Goal: Transaction & Acquisition: Purchase product/service

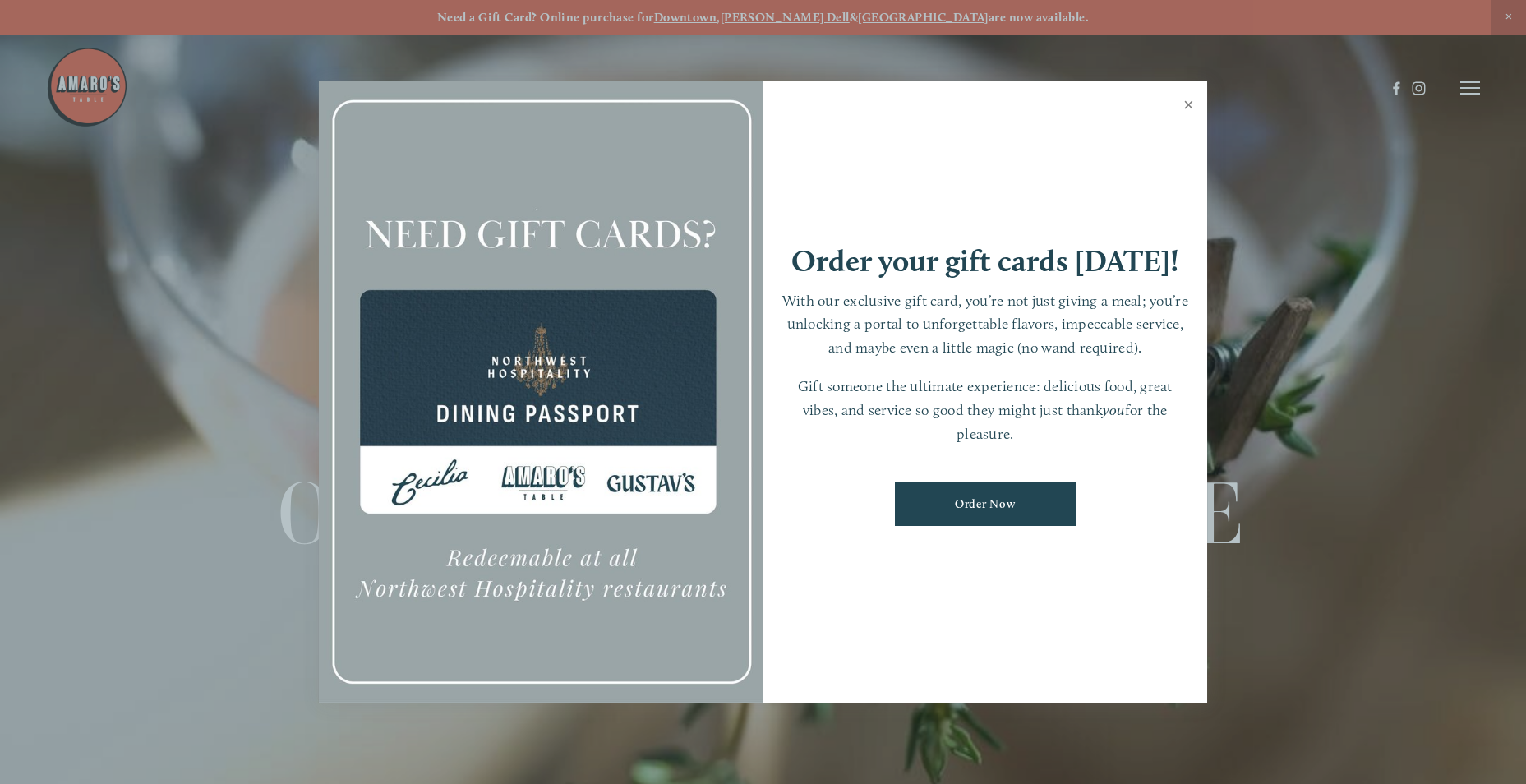
click at [1194, 101] on link "Close" at bounding box center [1189, 107] width 32 height 46
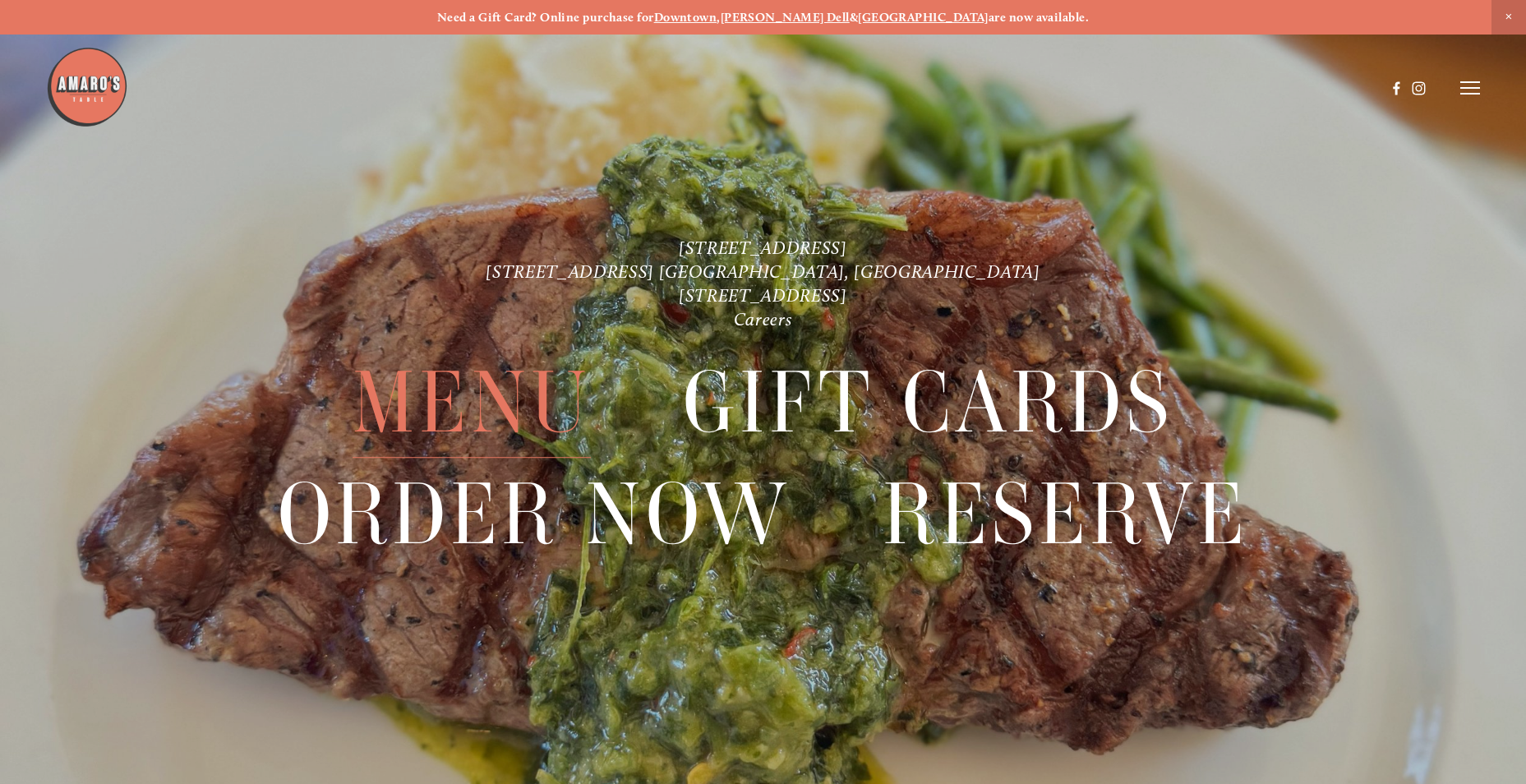
click at [493, 415] on span "Menu" at bounding box center [472, 403] width 239 height 110
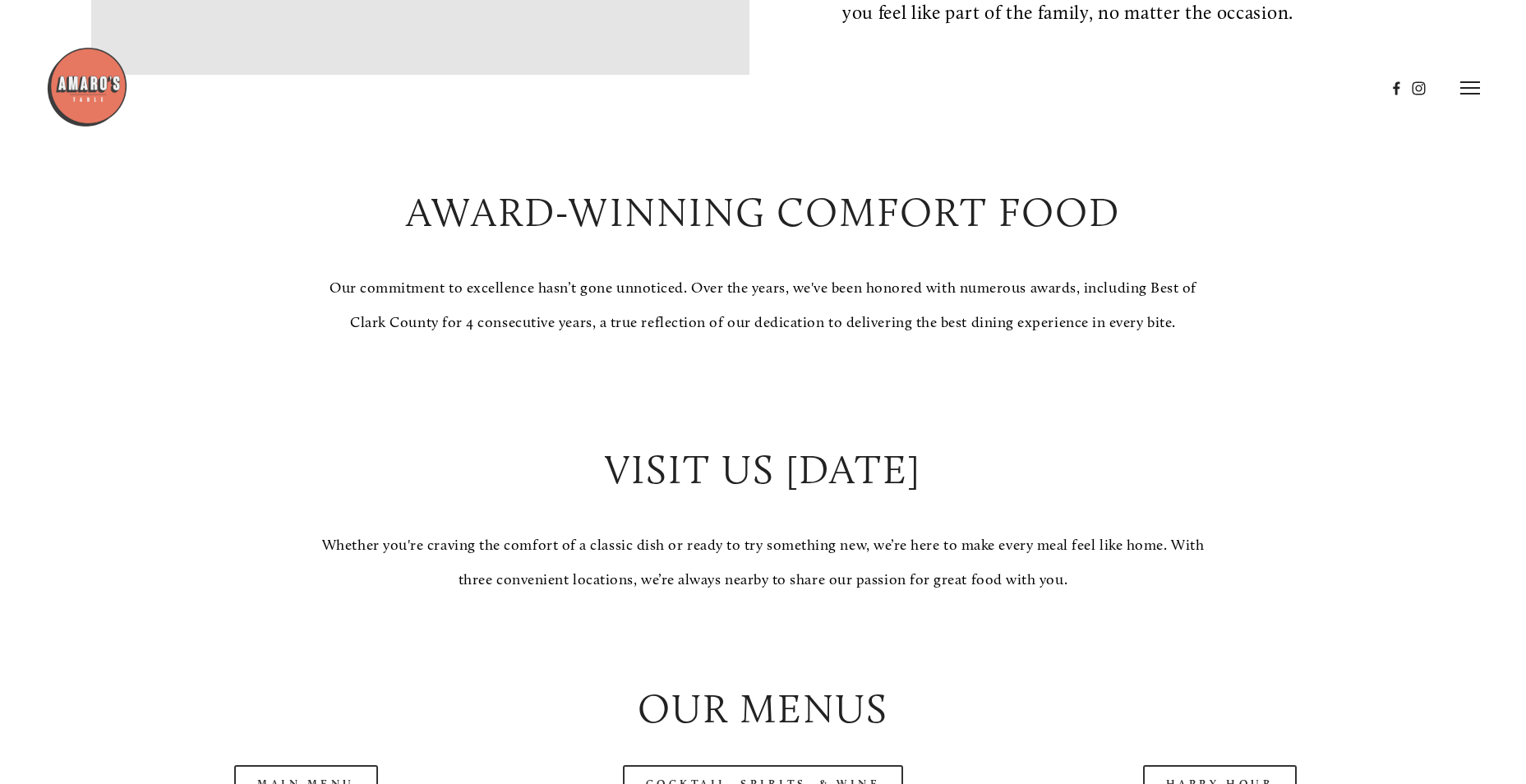
scroll to position [1726, 0]
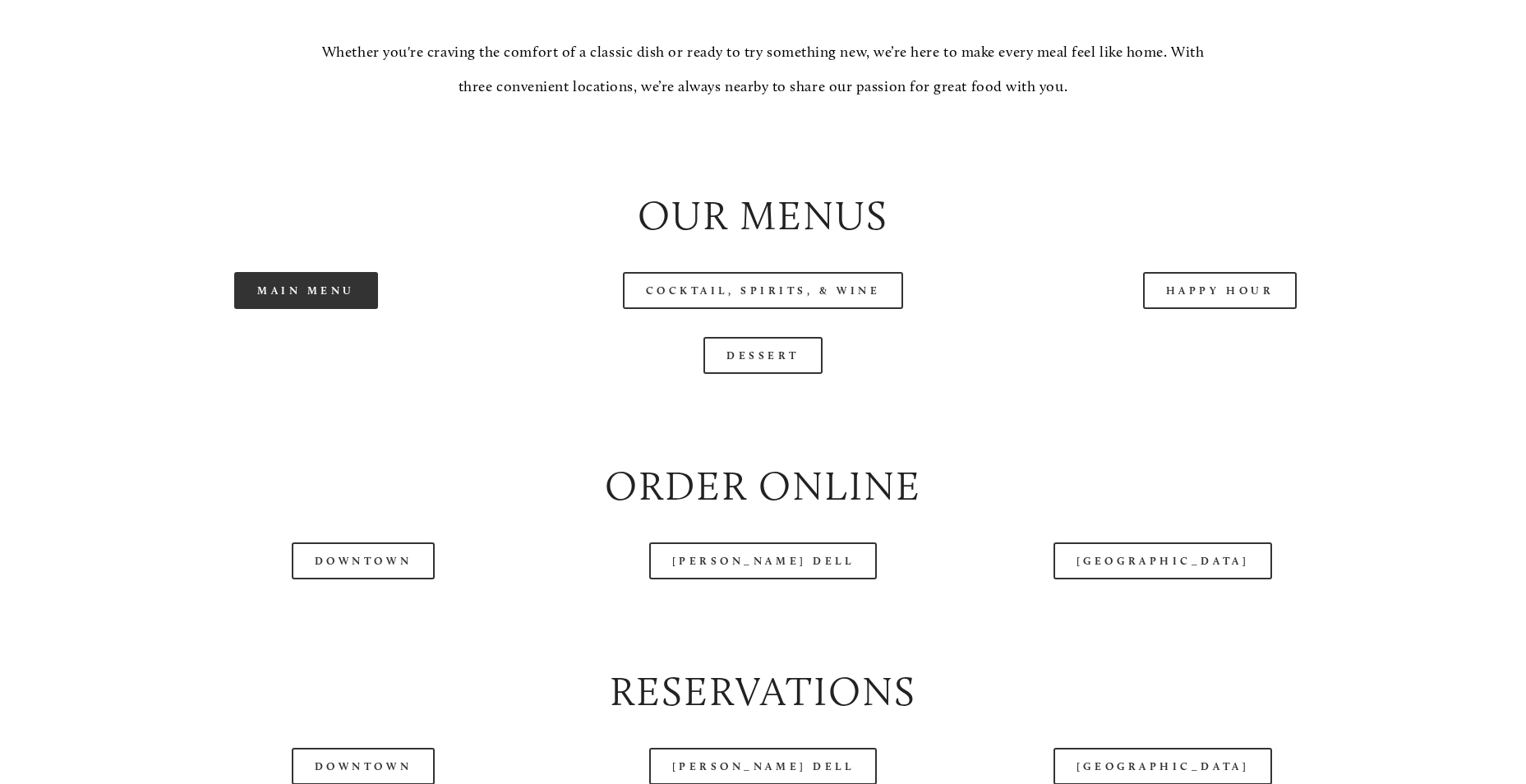
click at [287, 309] on link "Main Menu" at bounding box center [306, 290] width 144 height 37
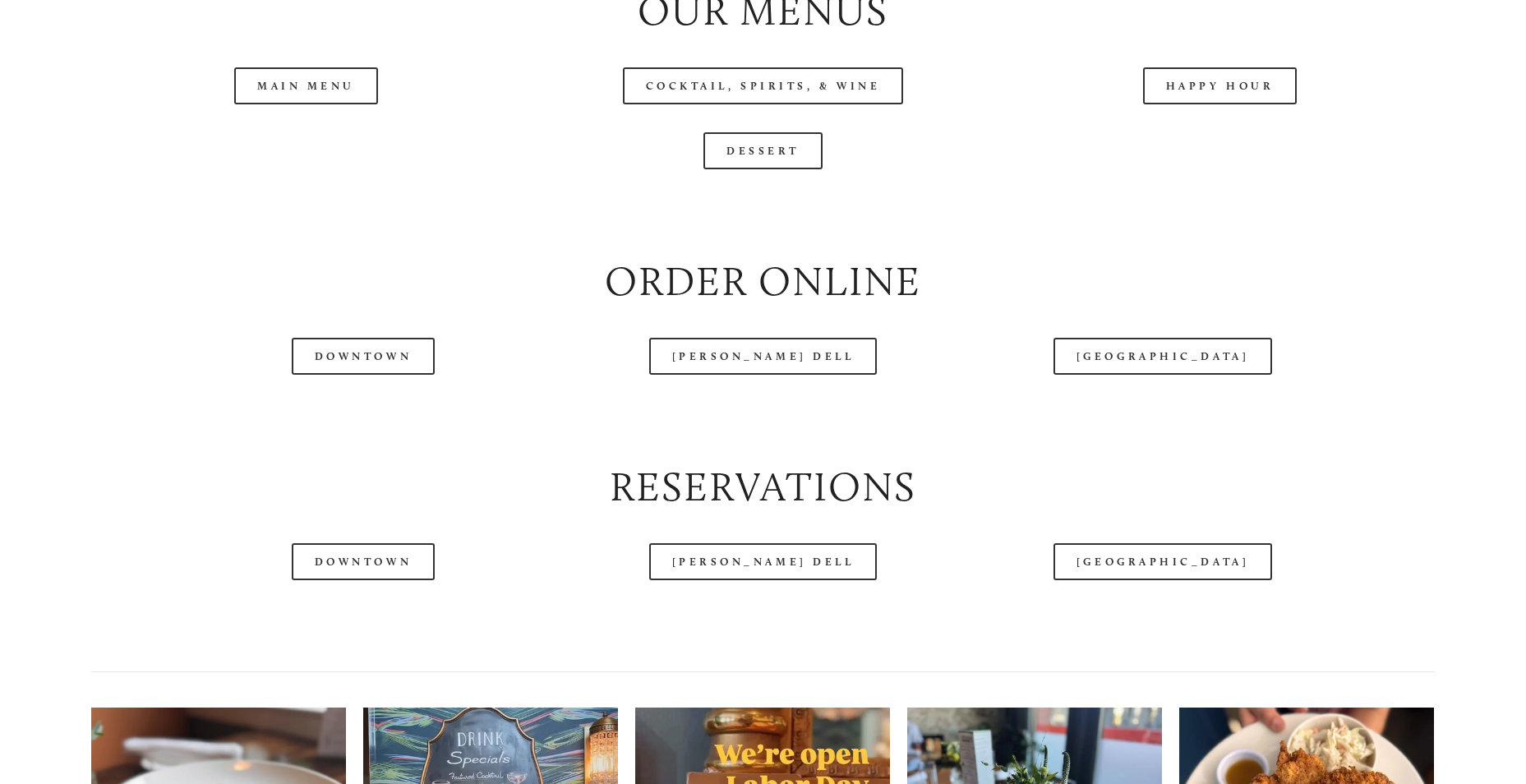
scroll to position [1973, 0]
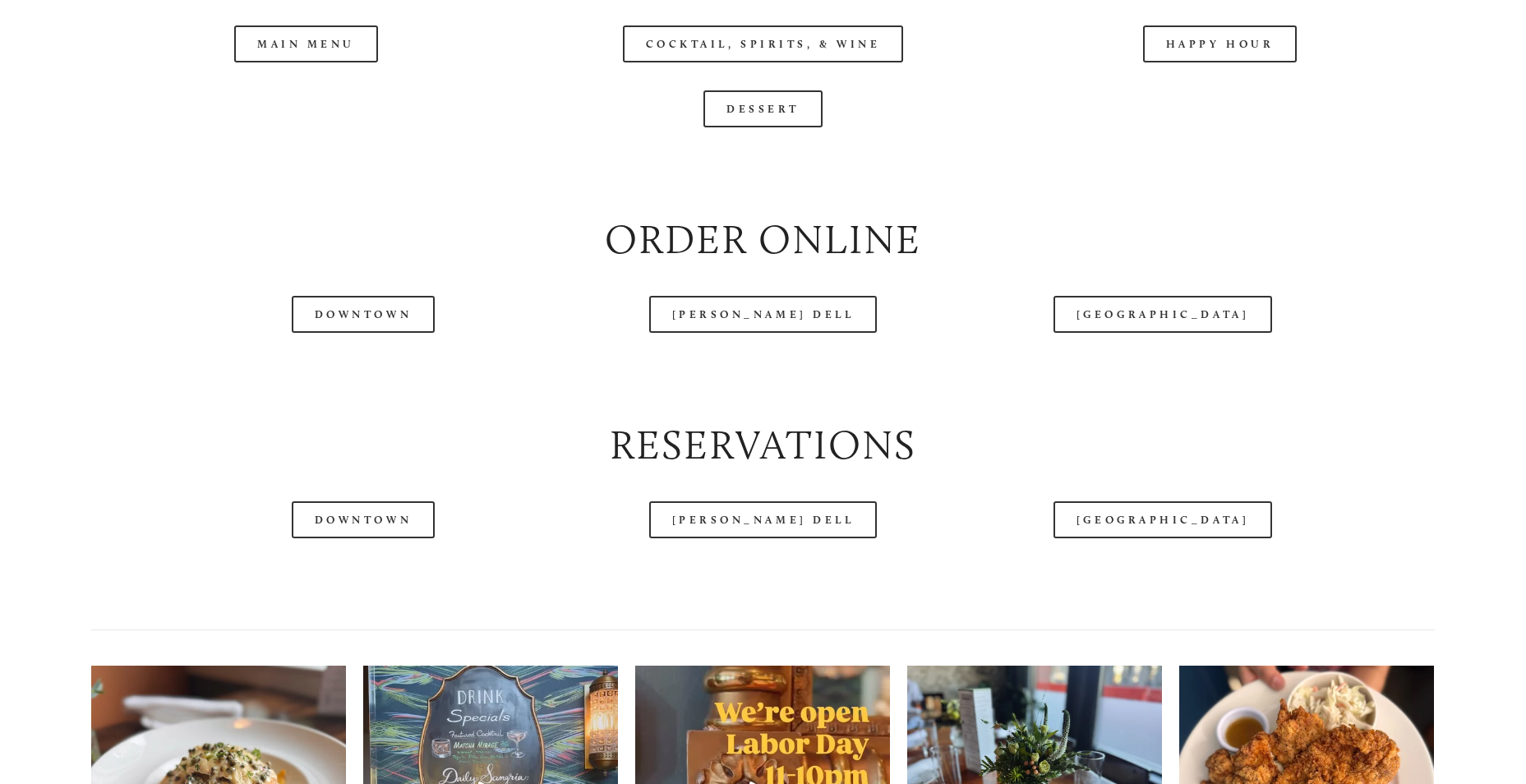
click at [361, 111] on header "Menu Order Now Visit Gallery 0" at bounding box center [763, 47] width 1435 height 177
click at [313, 90] on div at bounding box center [716, 47] width 1339 height 85
click at [310, 98] on header "Menu Order Now Visit Gallery 0" at bounding box center [763, 47] width 1435 height 177
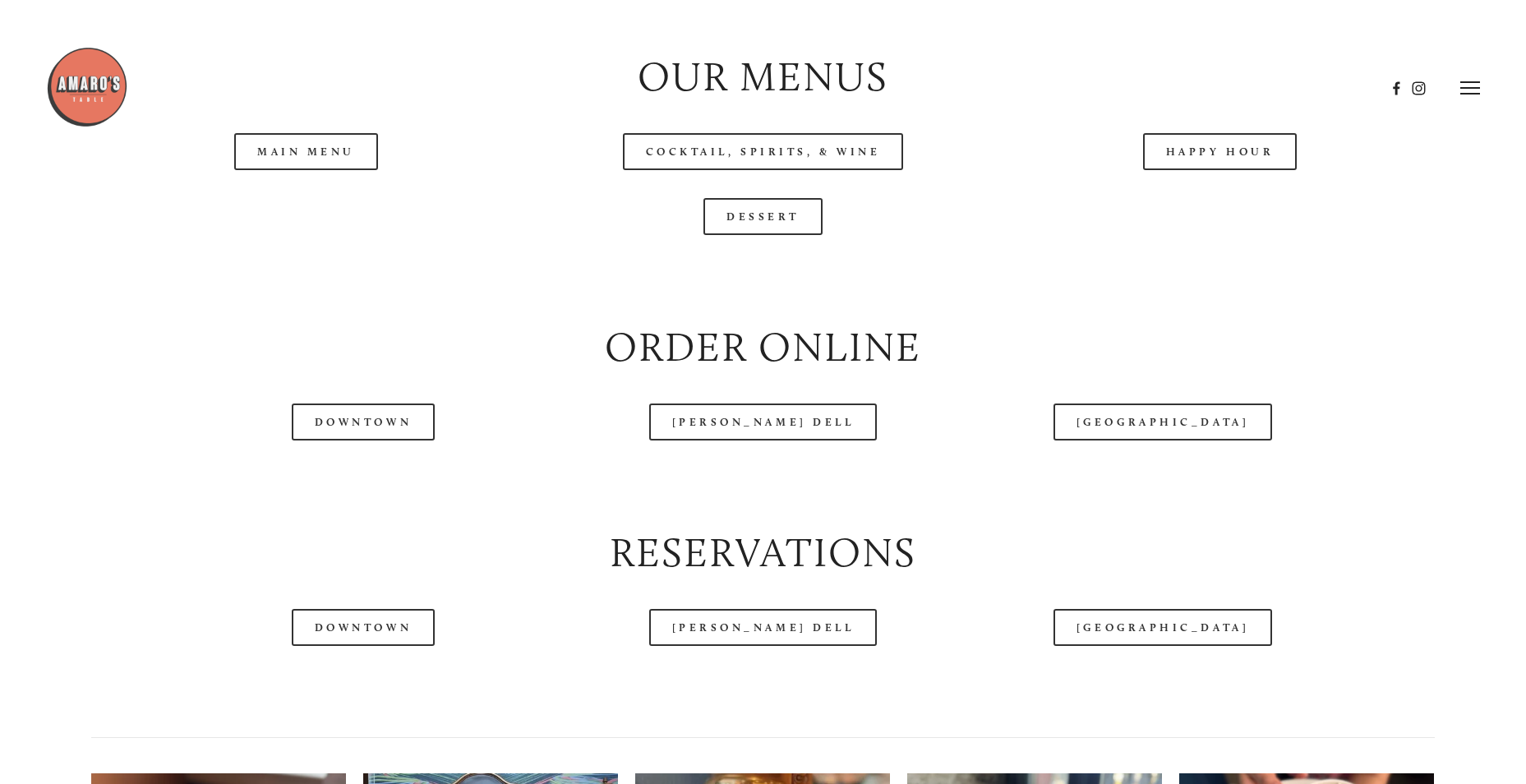
scroll to position [1644, 0]
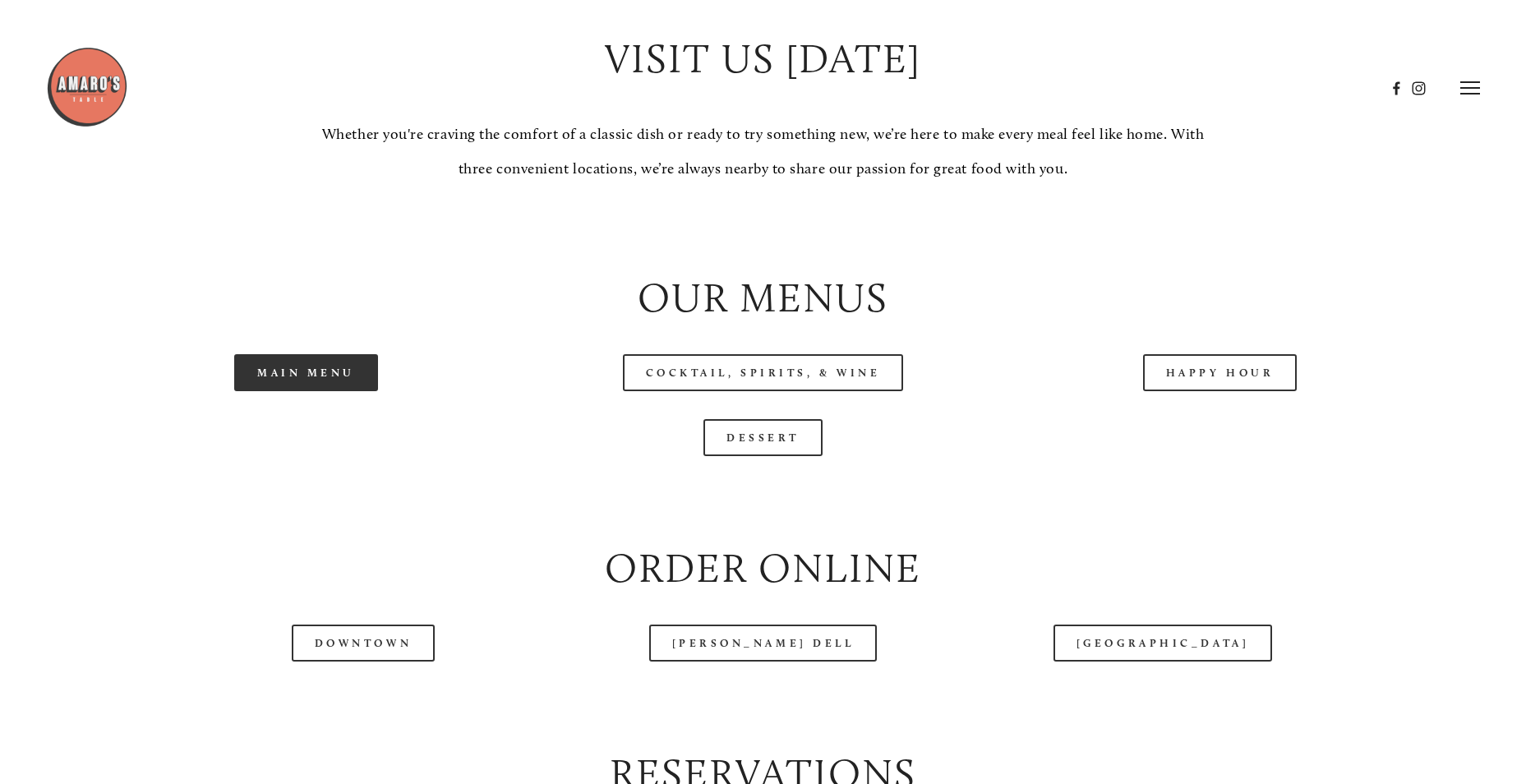
click at [333, 391] on link "Main Menu" at bounding box center [306, 372] width 144 height 37
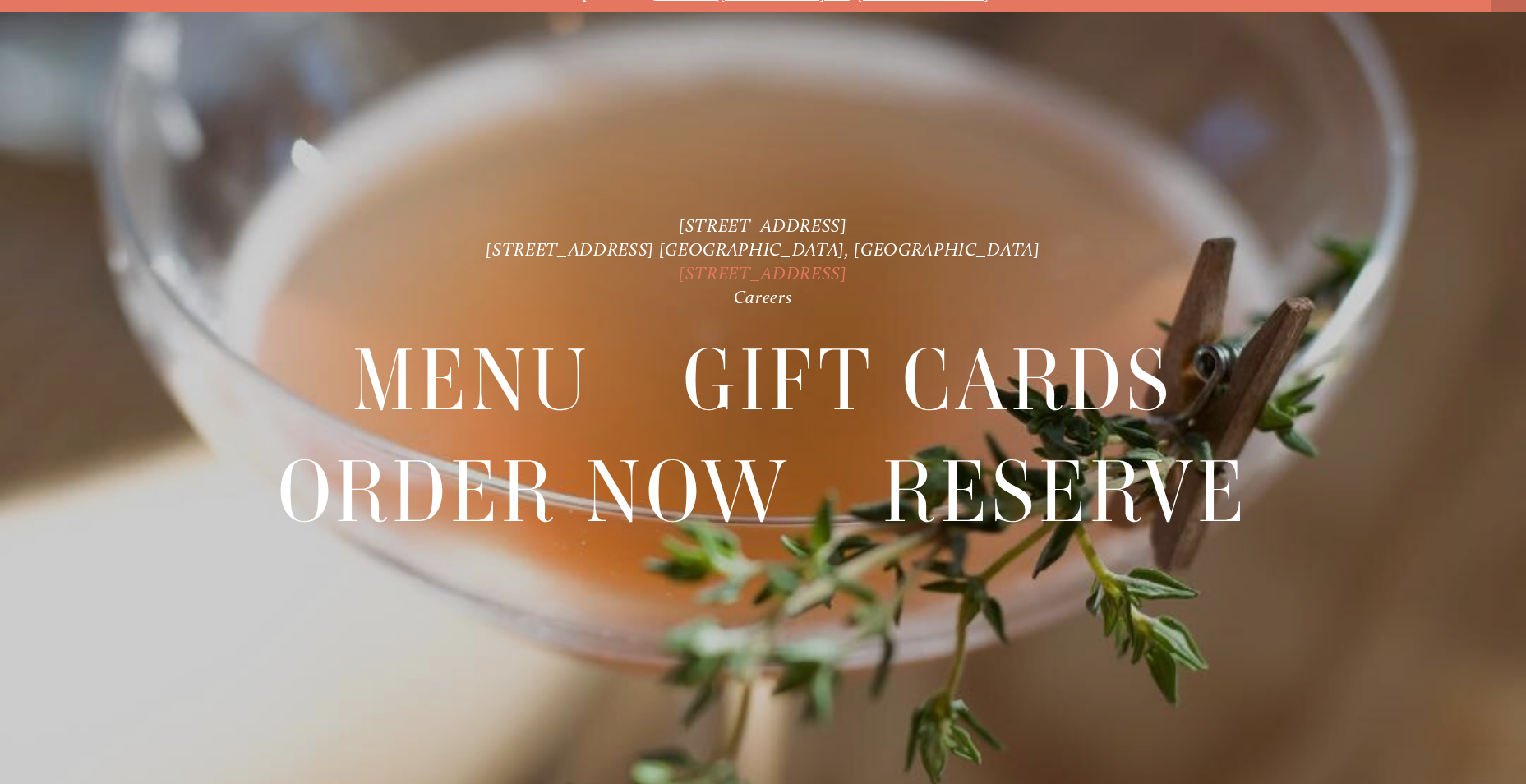
scroll to position [34, 0]
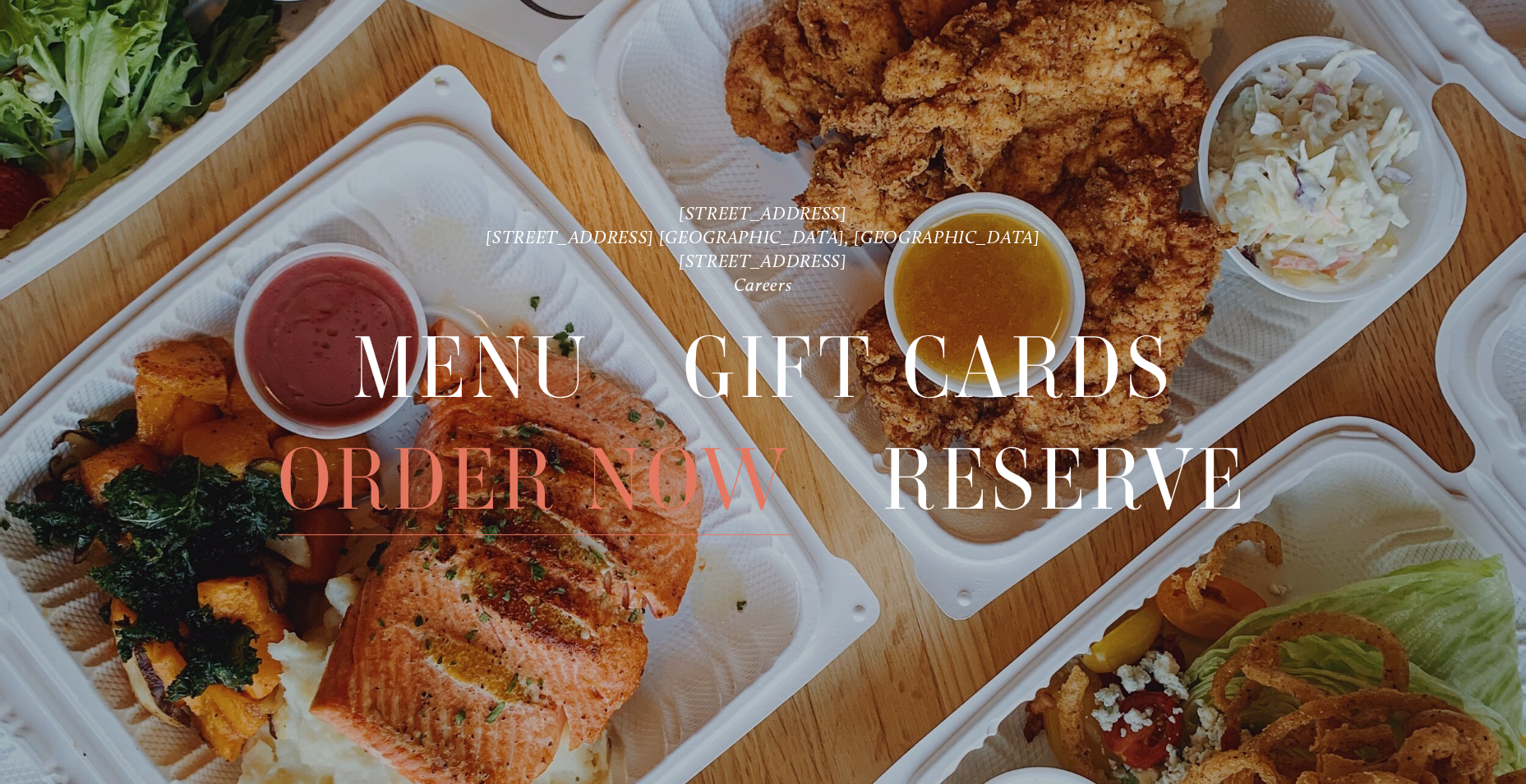
click at [701, 494] on span "Order Now" at bounding box center [534, 480] width 513 height 110
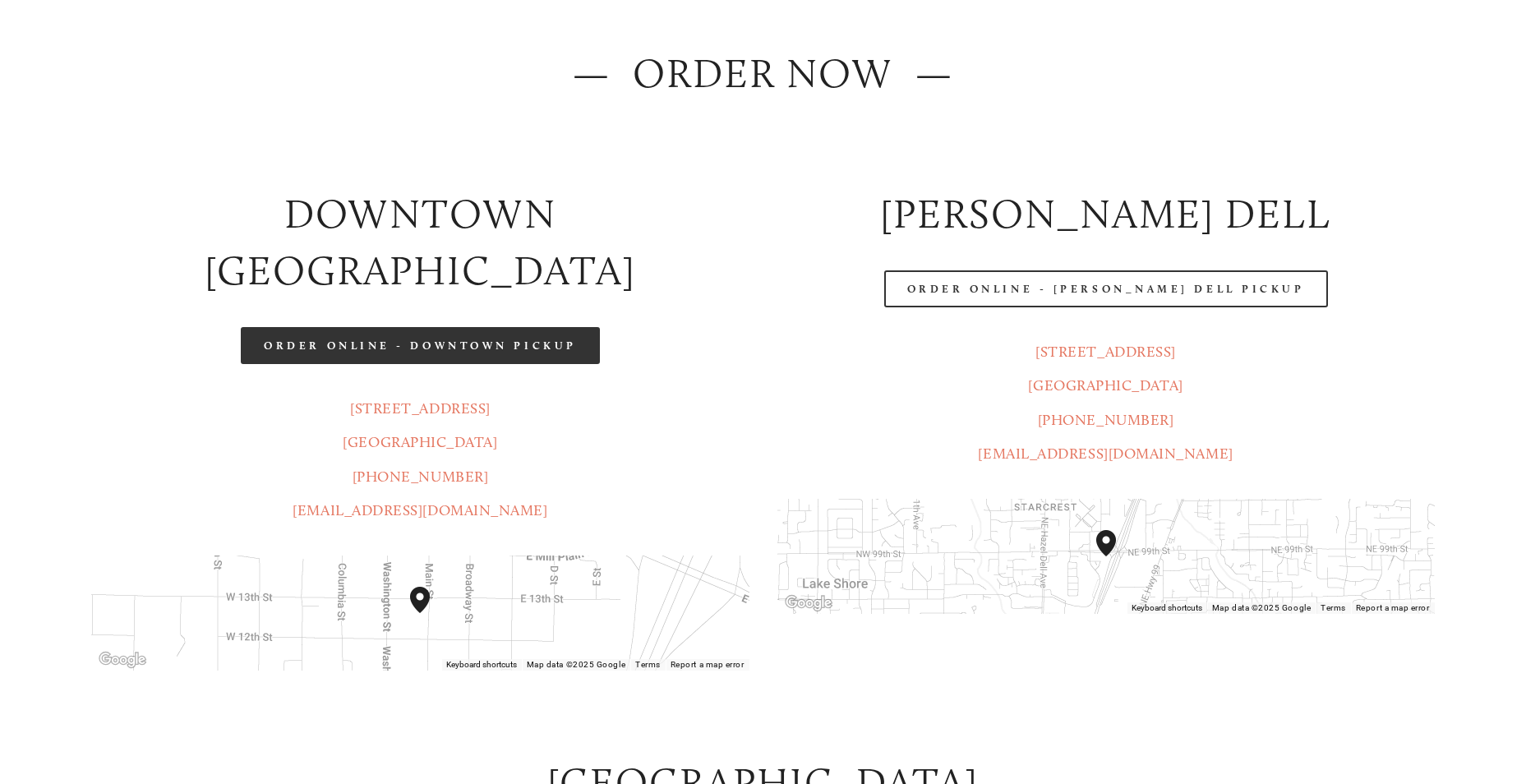
scroll to position [246, 0]
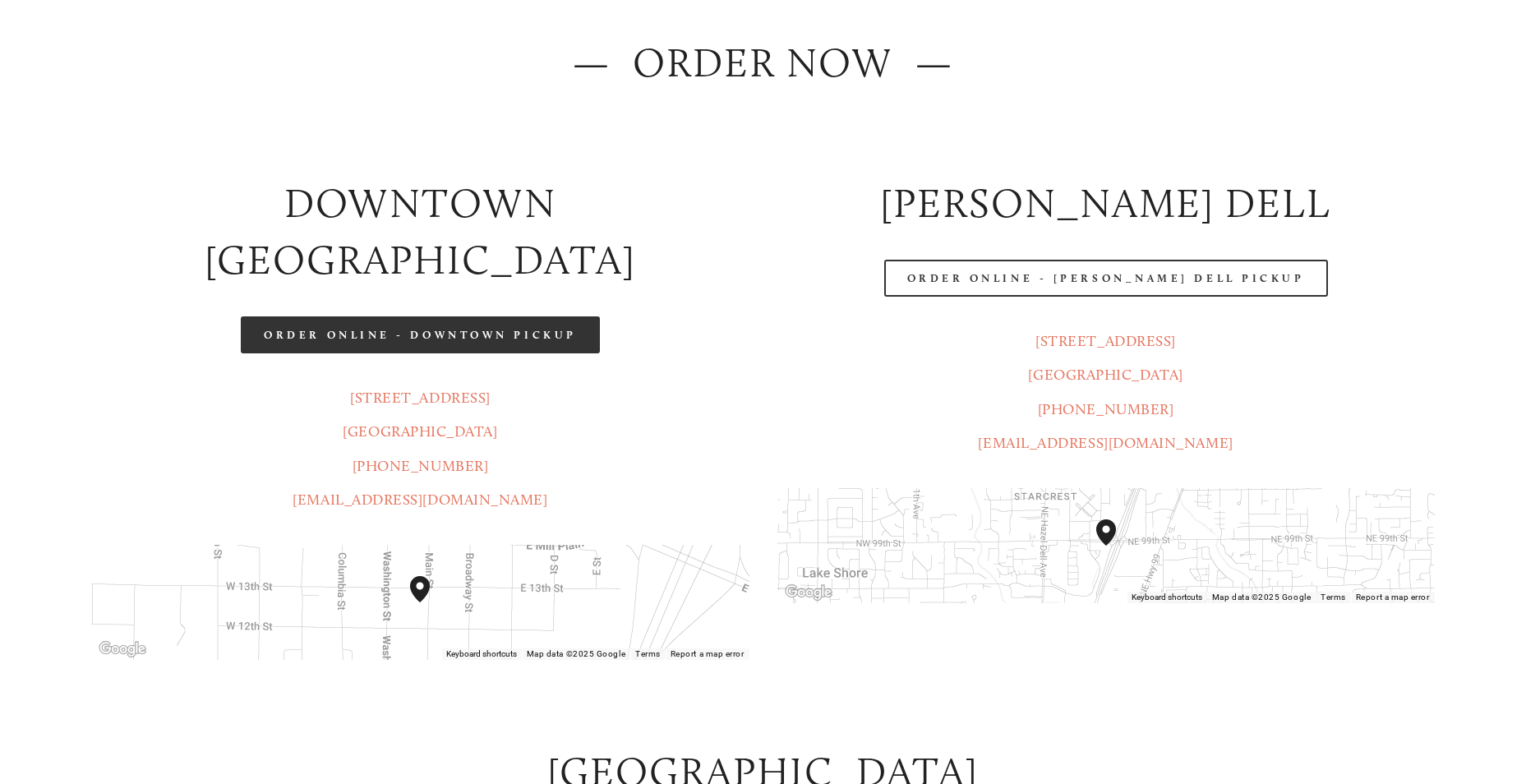
click at [444, 317] on link "Order Online - Downtown pickup" at bounding box center [419, 335] width 359 height 37
